Goal: Task Accomplishment & Management: Use online tool/utility

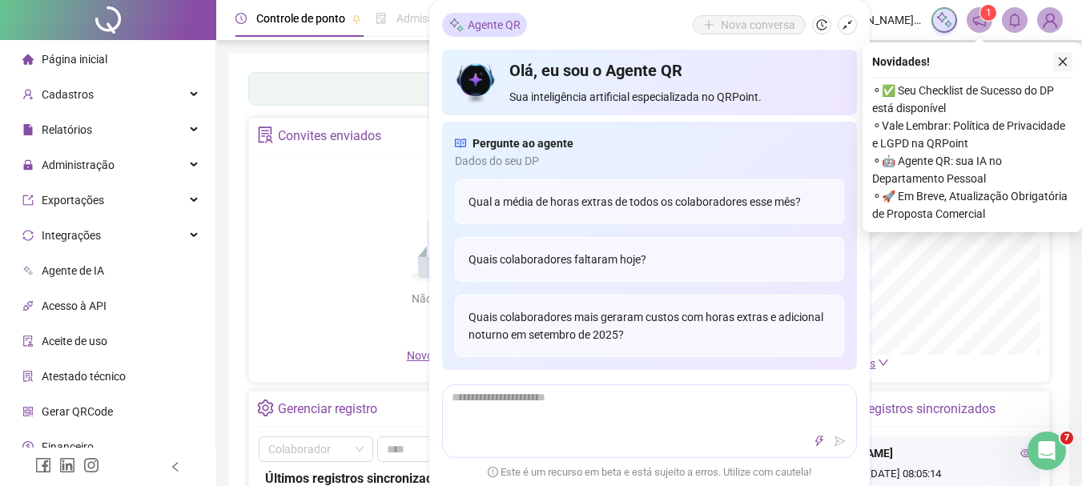
click at [1068, 62] on button "button" at bounding box center [1062, 61] width 19 height 19
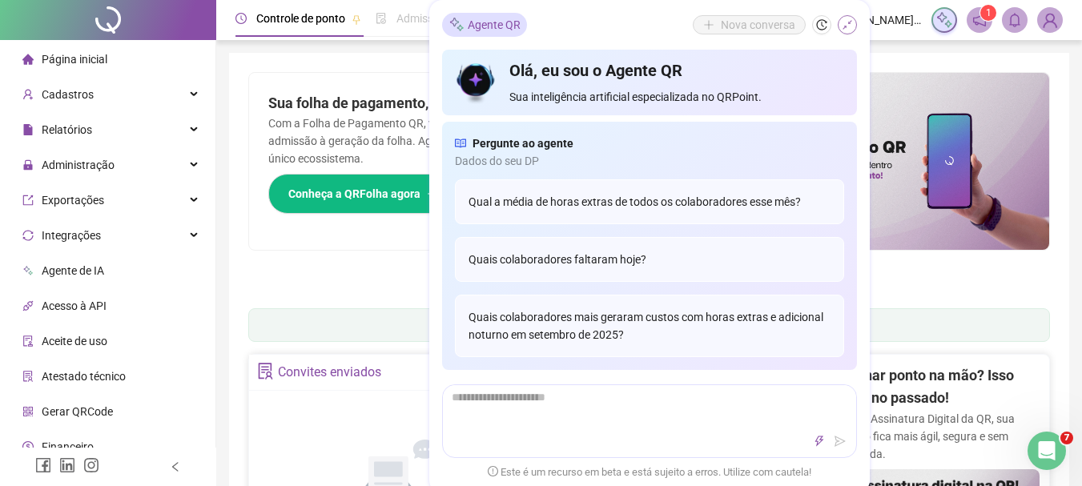
click at [846, 27] on icon "shrink" at bounding box center [846, 24] width 11 height 11
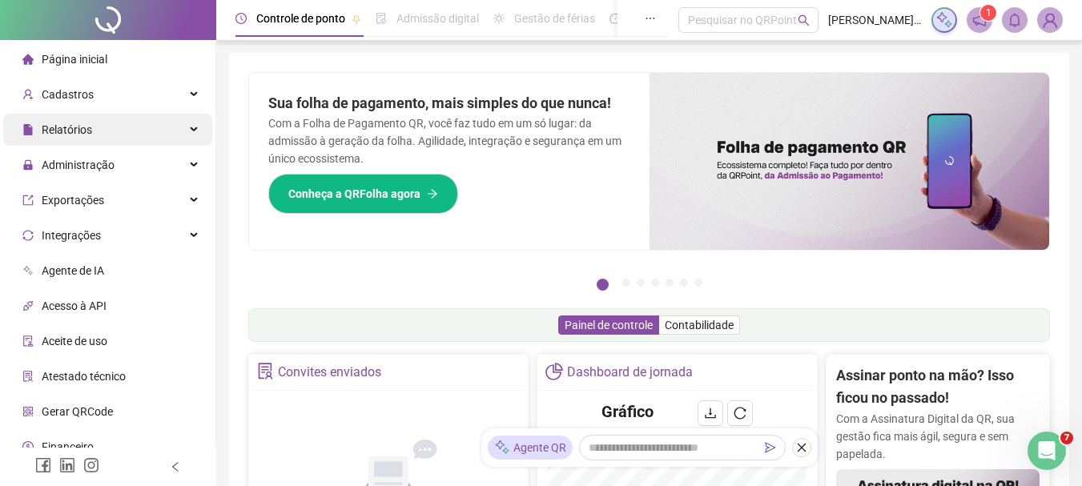
click at [81, 134] on span "Relatórios" at bounding box center [67, 129] width 50 height 13
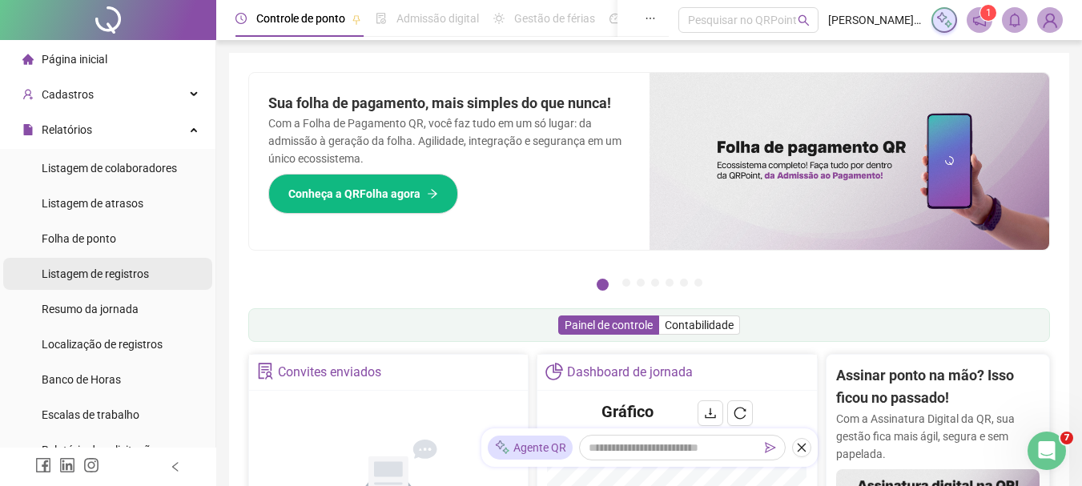
click at [106, 282] on div "Listagem de registros" at bounding box center [95, 274] width 107 height 32
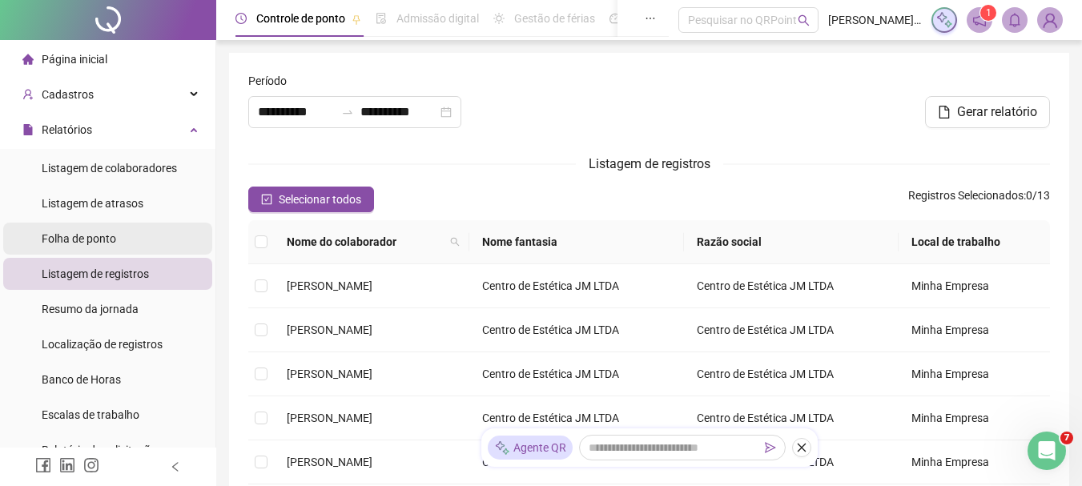
type input "**********"
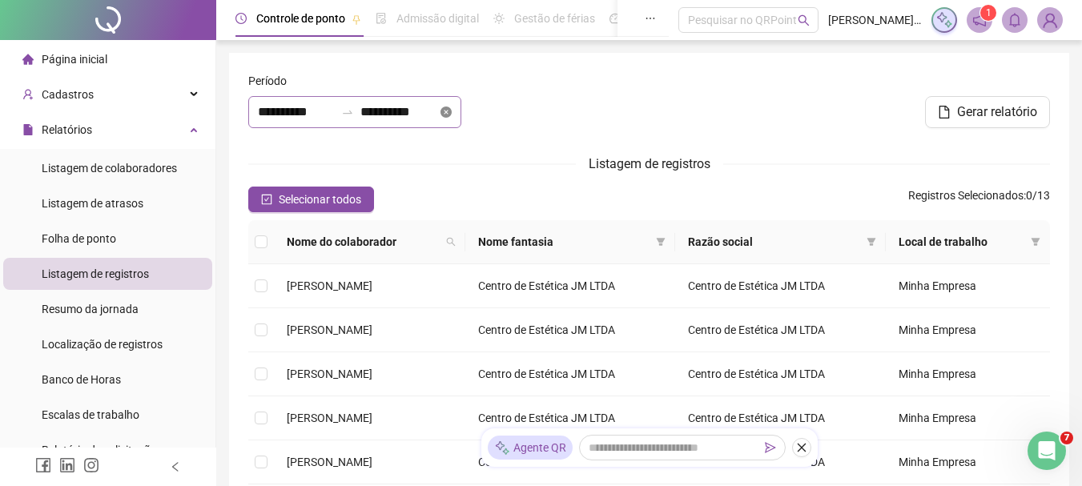
click at [451, 114] on icon "close-circle" at bounding box center [445, 111] width 11 height 11
click at [461, 113] on div at bounding box center [354, 112] width 213 height 32
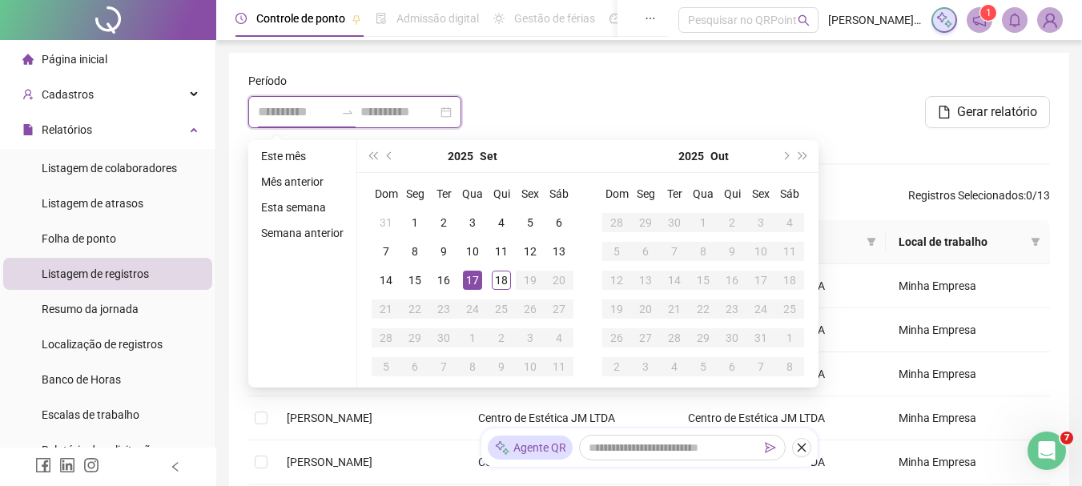
type input "**********"
click at [465, 279] on div "17" at bounding box center [472, 280] width 19 height 19
click at [465, 278] on div "17" at bounding box center [472, 280] width 19 height 19
type input "**********"
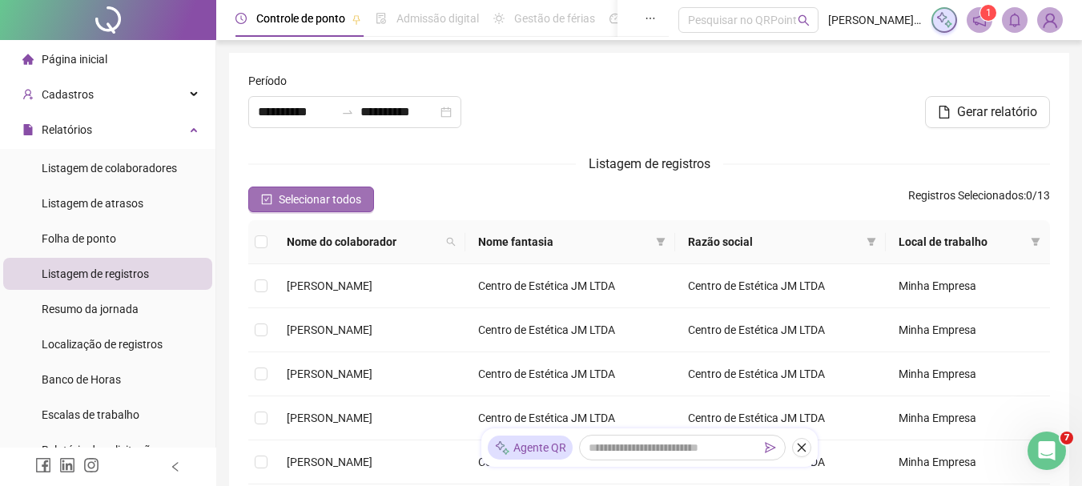
click at [342, 198] on span "Selecionar todos" at bounding box center [320, 200] width 82 height 18
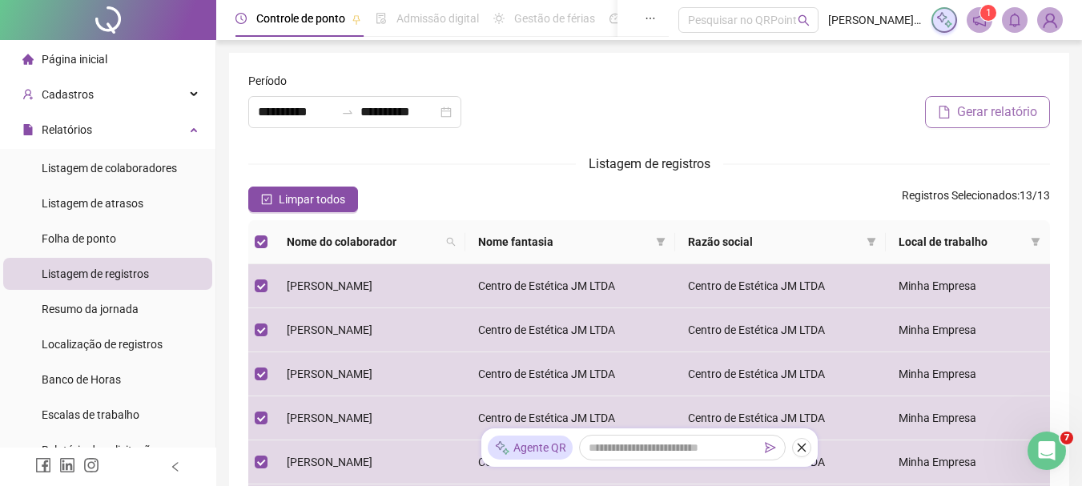
click at [1011, 106] on span "Gerar relatório" at bounding box center [997, 111] width 80 height 19
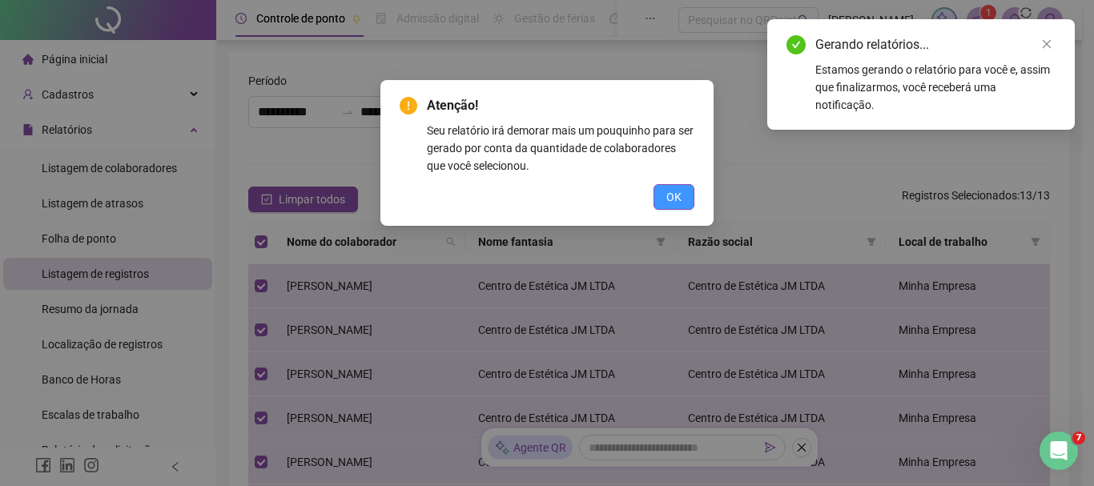
click at [680, 199] on span "OK" at bounding box center [673, 197] width 15 height 18
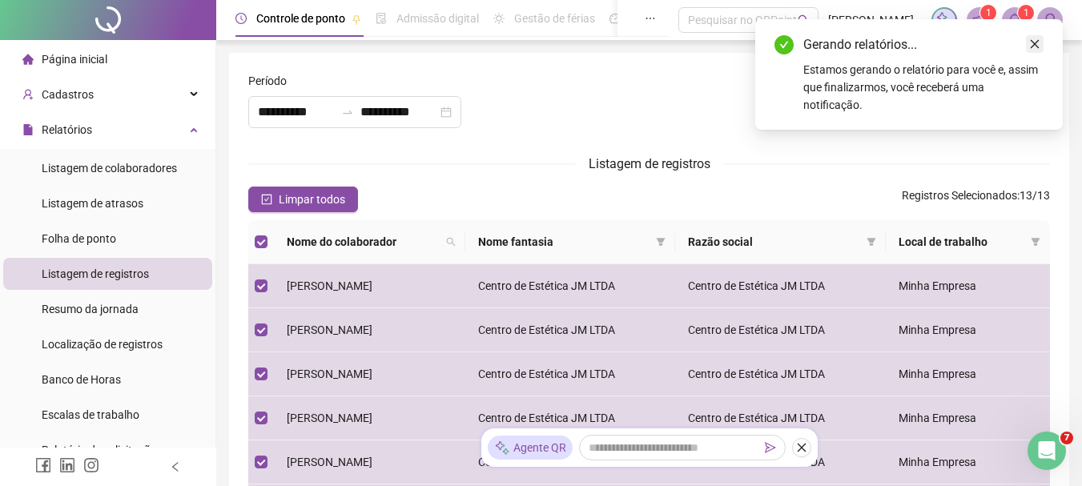
click at [1041, 42] on link "Close" at bounding box center [1034, 44] width 18 height 18
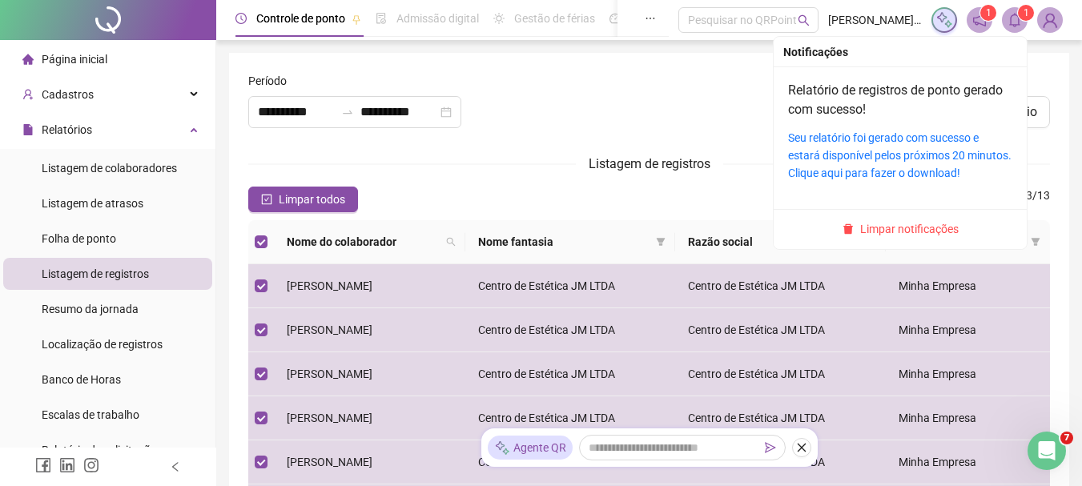
click at [1024, 25] on span at bounding box center [1014, 20] width 26 height 26
click at [893, 155] on link "Seu relatório foi gerado com sucesso e estará disponível pelos próximos 20 minu…" at bounding box center [899, 155] width 223 height 48
click at [1020, 24] on icon "bell" at bounding box center [1014, 20] width 14 height 14
click at [1020, 23] on icon "bell" at bounding box center [1014, 20] width 14 height 14
